Goal: Use online tool/utility: Utilize a website feature to perform a specific function

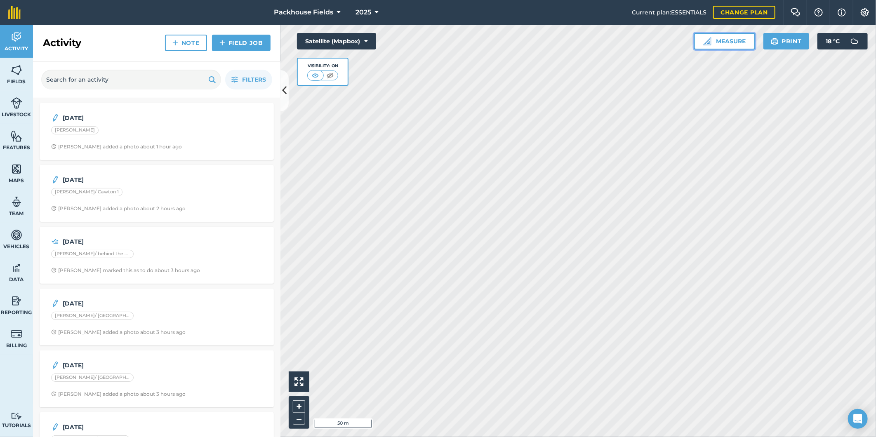
click at [719, 34] on button "Measure" at bounding box center [724, 41] width 61 height 17
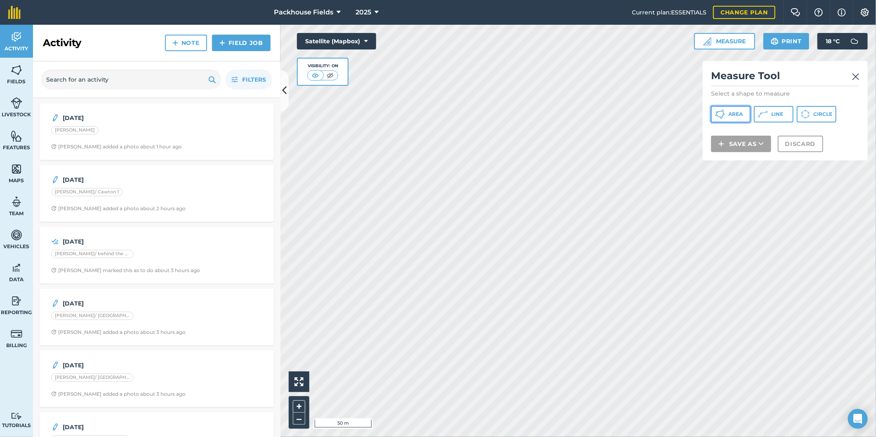
click at [733, 113] on span "Area" at bounding box center [735, 114] width 14 height 7
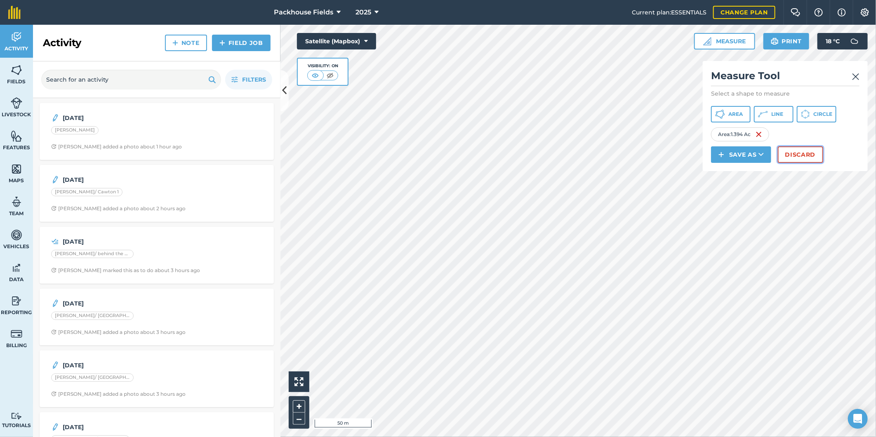
click at [799, 154] on button "Discard" at bounding box center [800, 154] width 45 height 17
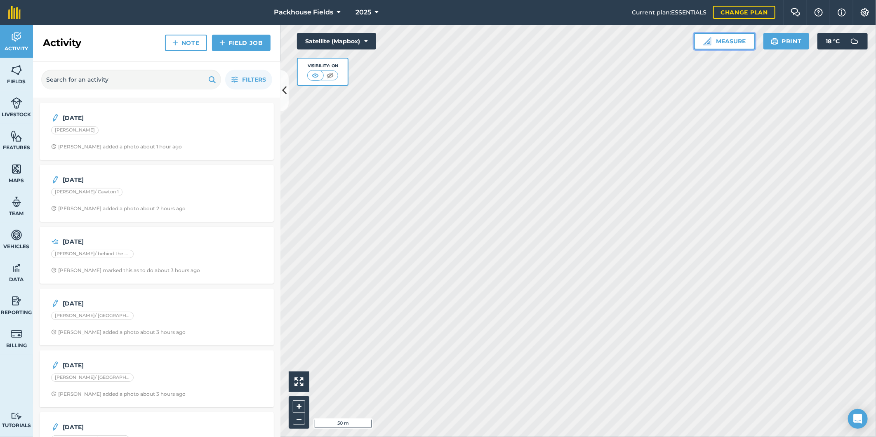
click at [716, 38] on button "Measure" at bounding box center [724, 41] width 61 height 17
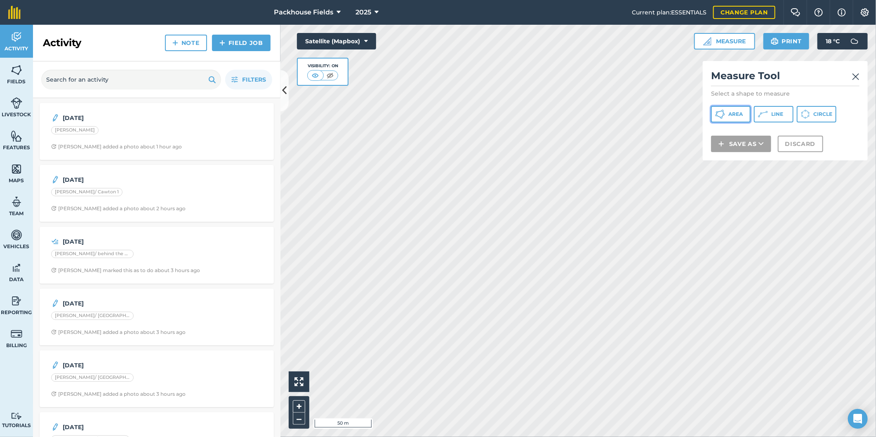
click at [732, 111] on span "Area" at bounding box center [735, 114] width 14 height 7
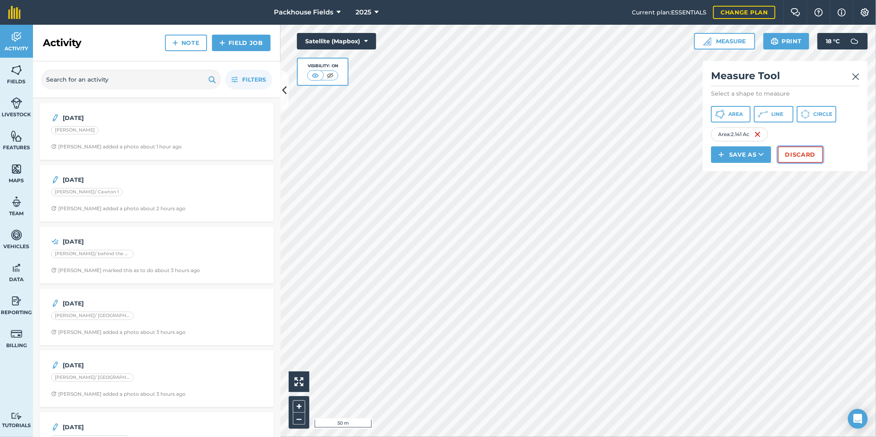
click at [813, 154] on button "Discard" at bounding box center [800, 154] width 45 height 17
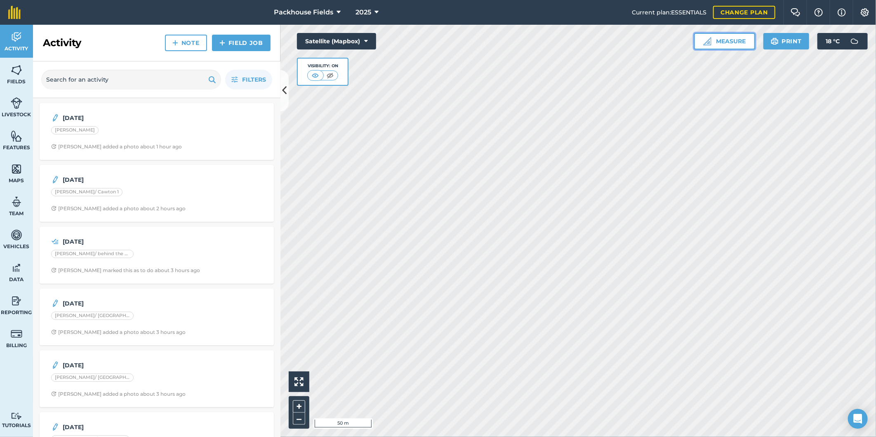
click at [720, 44] on button "Measure" at bounding box center [724, 41] width 61 height 17
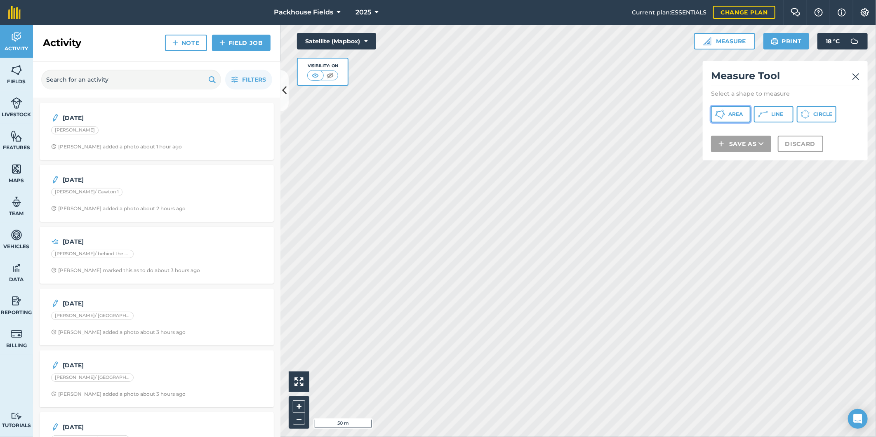
click at [735, 110] on button "Area" at bounding box center [731, 114] width 40 height 17
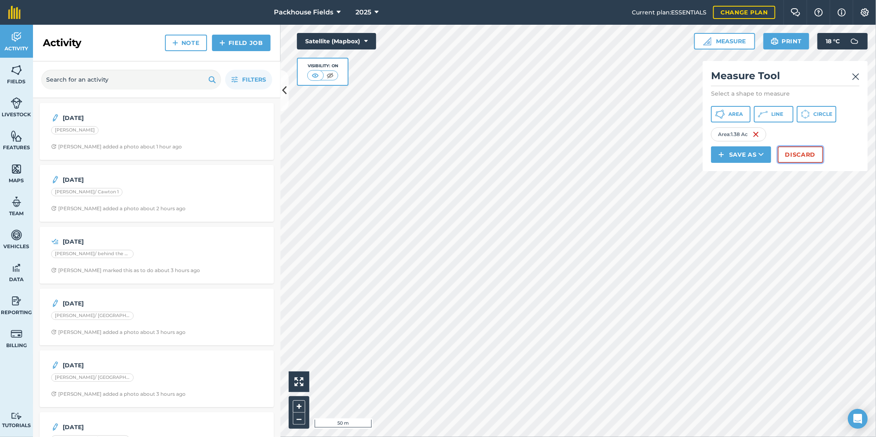
click at [804, 156] on button "Discard" at bounding box center [800, 154] width 45 height 17
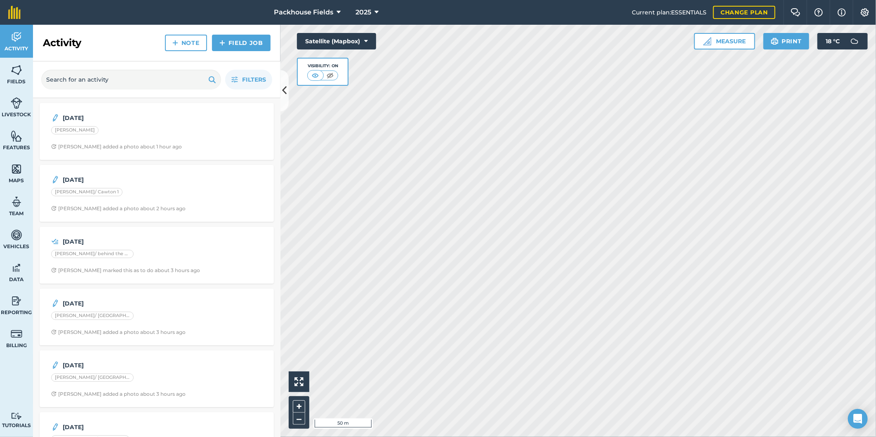
click at [303, 437] on html "Packhouse Fields 2025 Current plan : ESSENTIALS Change plan Farm Chat Help Info…" at bounding box center [438, 218] width 876 height 437
click at [723, 36] on button "Measure" at bounding box center [724, 41] width 61 height 17
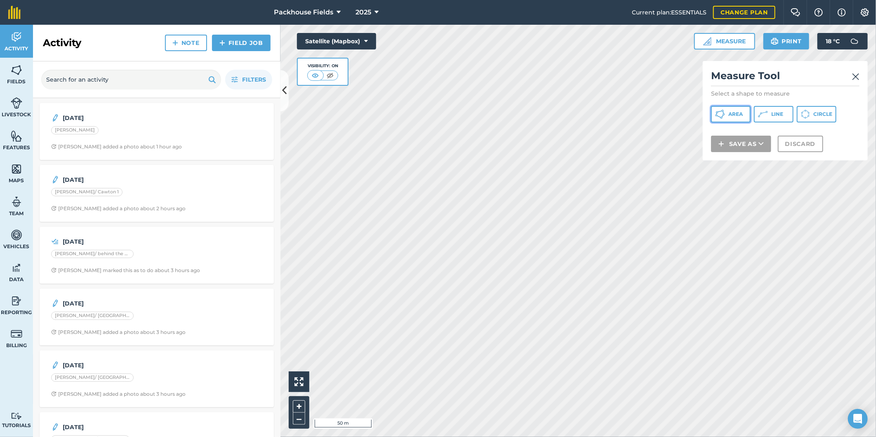
click at [734, 118] on button "Area" at bounding box center [731, 114] width 40 height 17
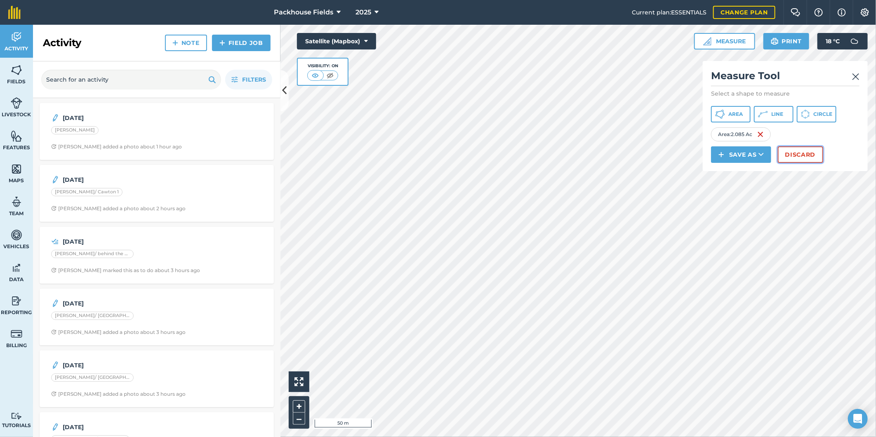
click at [805, 153] on button "Discard" at bounding box center [800, 154] width 45 height 17
